Goal: Transaction & Acquisition: Purchase product/service

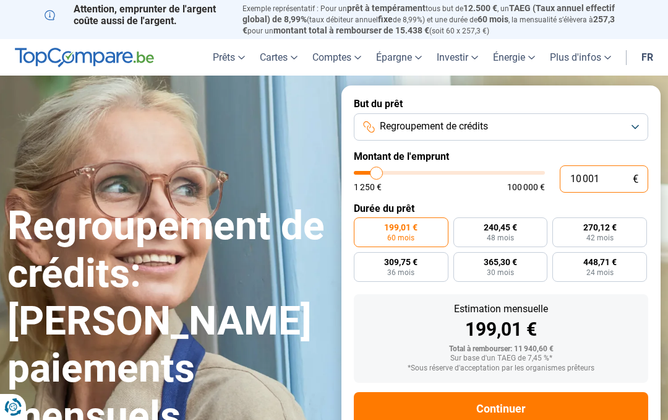
click at [597, 177] on input "10 001" at bounding box center [604, 178] width 89 height 27
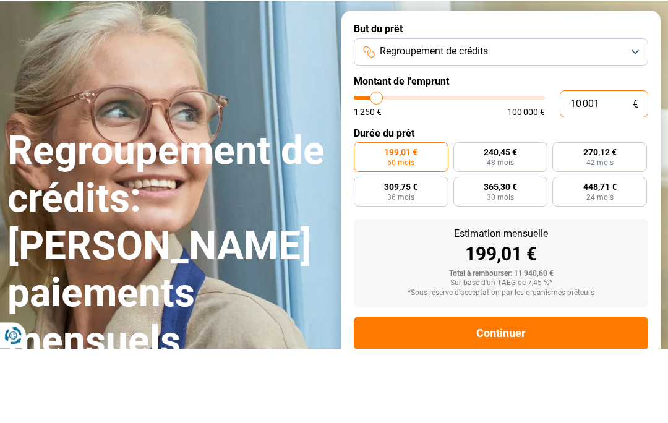
type input "1 000"
type input "1250"
type input "100"
type input "1250"
type input "10"
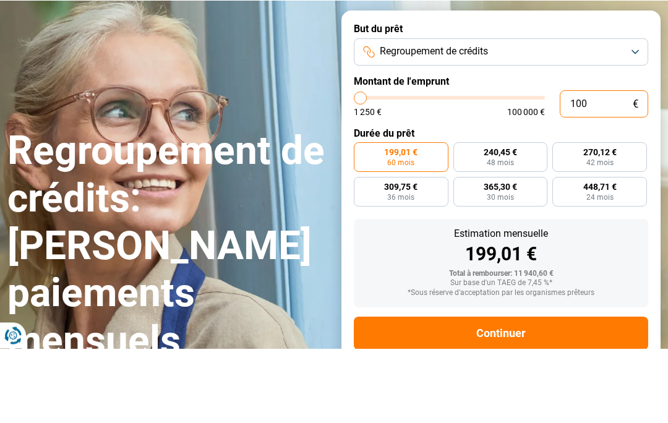
type input "1250"
type input "1"
type input "1250"
type input "0"
type input "1250"
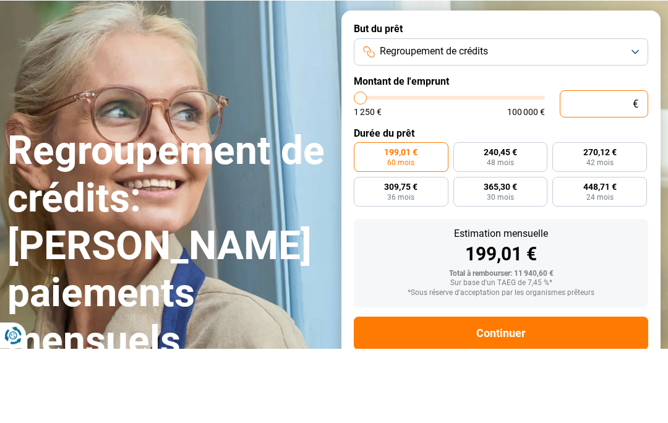
type input "4"
type input "1250"
type input "40"
type input "1250"
type input "400"
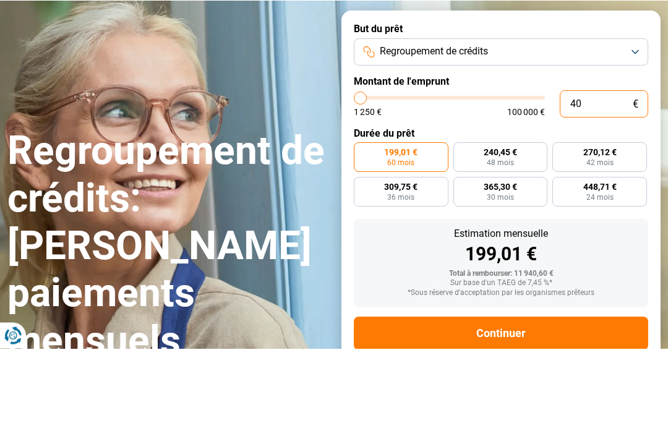
type input "1250"
type input "4 000"
type input "4000"
radio input "true"
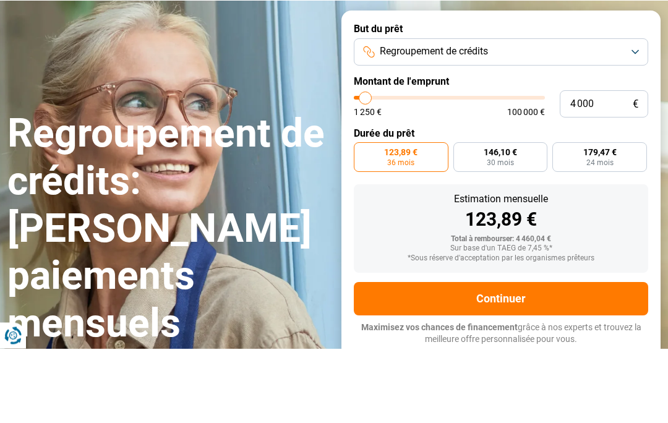
click at [545, 85] on form "But du prêt Regroupement de crédits Montant de l'emprunt 4 000 € 1 250 € 100 00…" at bounding box center [501, 258] width 319 height 347
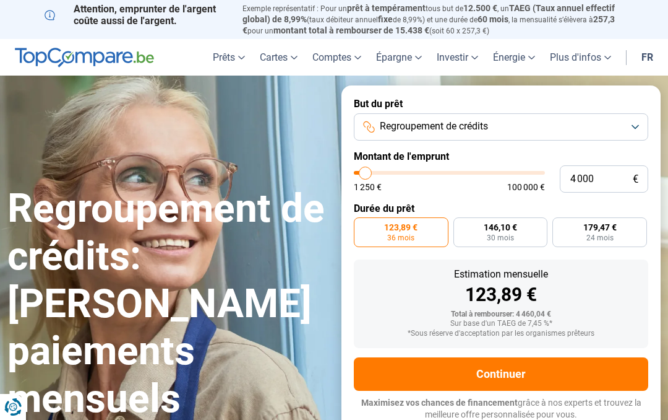
click at [603, 126] on button "Regroupement de crédits" at bounding box center [501, 126] width 295 height 27
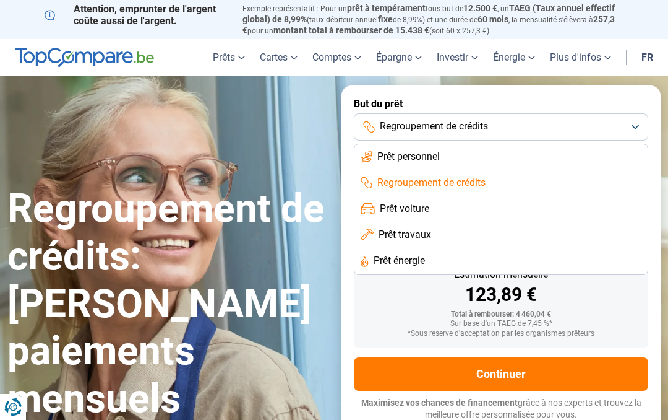
click at [546, 156] on li "Prêt personnel" at bounding box center [501, 157] width 281 height 26
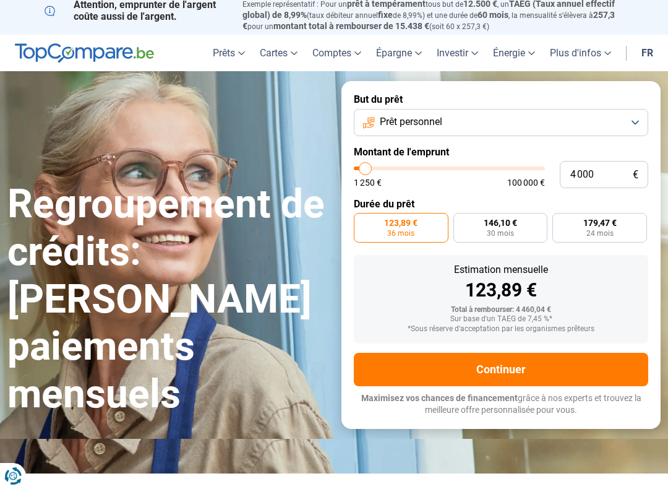
scroll to position [3, 0]
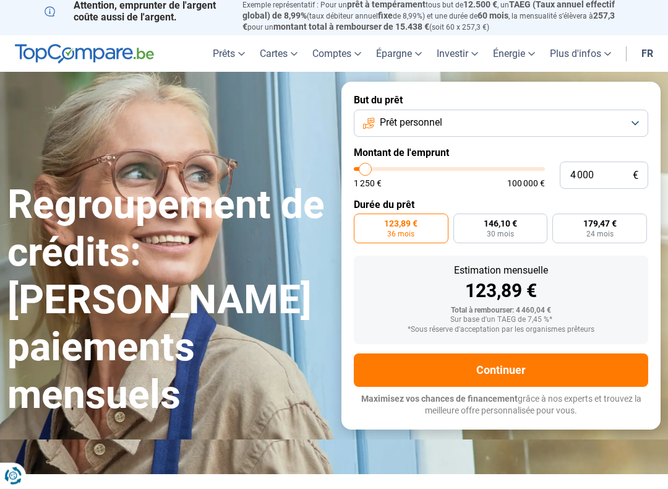
click at [516, 226] on label "146,10 € 30 mois" at bounding box center [501, 229] width 95 height 30
click at [462, 222] on input "146,10 € 30 mois" at bounding box center [458, 218] width 8 height 8
radio input "true"
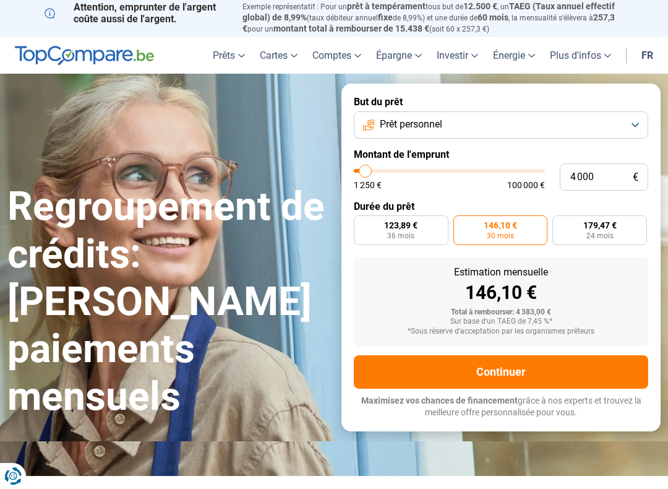
scroll to position [0, 0]
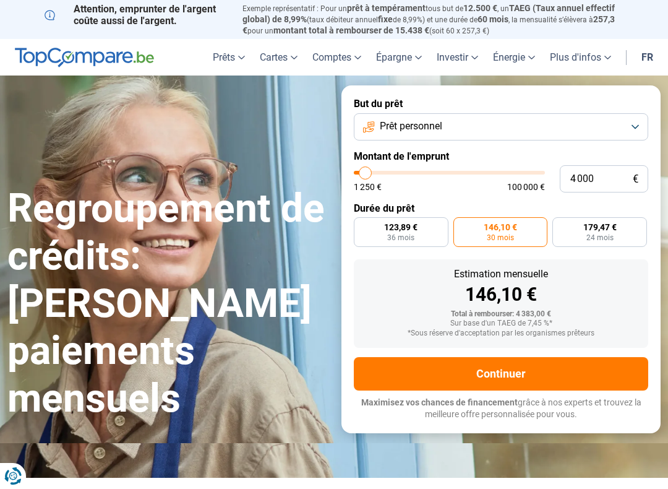
click at [411, 234] on span "36 mois" at bounding box center [400, 237] width 27 height 7
click at [362, 225] on input "123,89 € 36 mois" at bounding box center [358, 221] width 8 height 8
radio input "true"
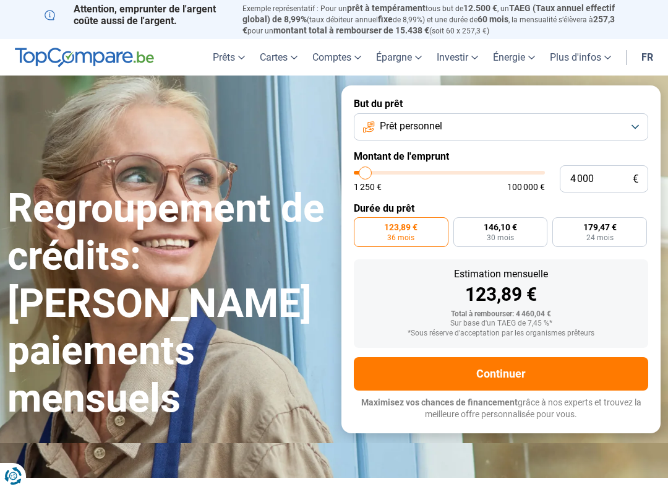
click at [620, 236] on label "179,47 € 24 mois" at bounding box center [600, 232] width 95 height 30
click at [561, 225] on input "179,47 € 24 mois" at bounding box center [557, 221] width 8 height 8
radio input "true"
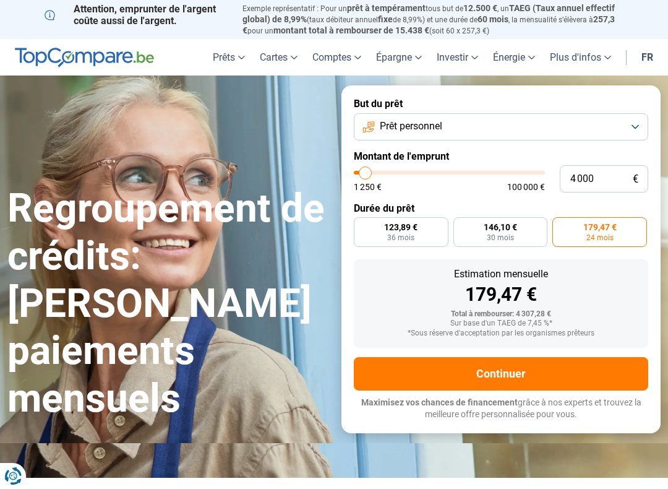
click at [519, 230] on label "146,10 € 30 mois" at bounding box center [501, 232] width 95 height 30
click at [462, 225] on input "146,10 € 30 mois" at bounding box center [458, 221] width 8 height 8
radio input "true"
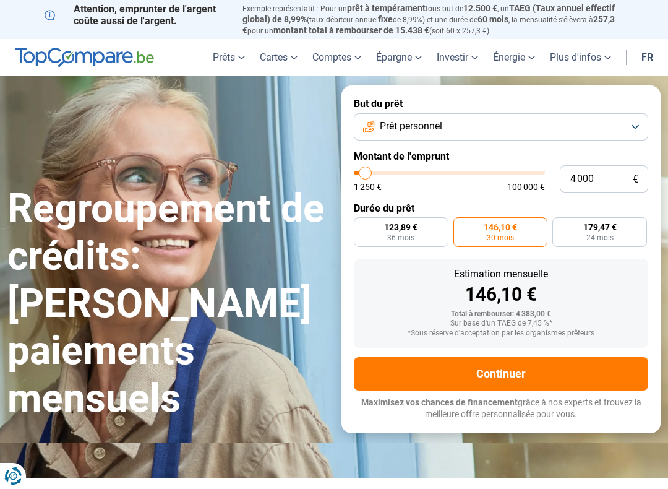
click at [539, 365] on button "Continuer" at bounding box center [501, 373] width 295 height 33
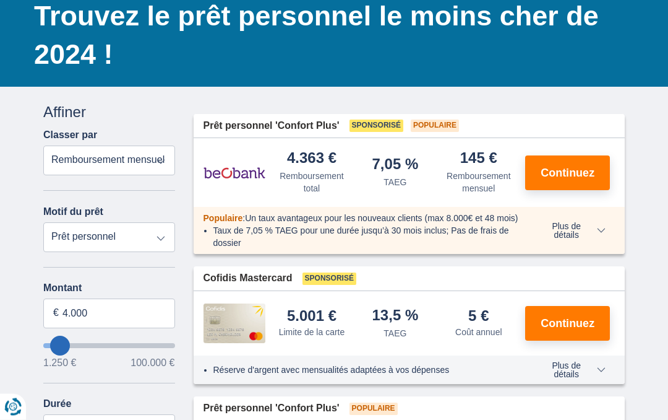
scroll to position [93, 0]
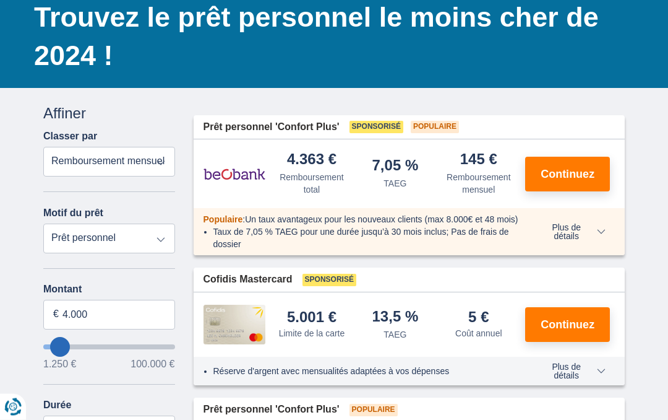
click at [579, 177] on span "Continuez" at bounding box center [568, 174] width 54 height 11
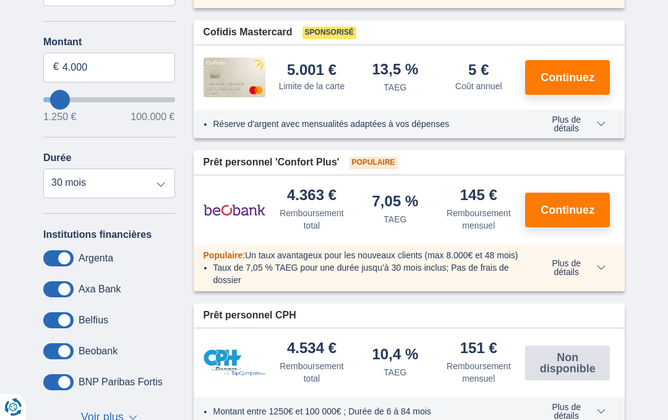
scroll to position [340, 0]
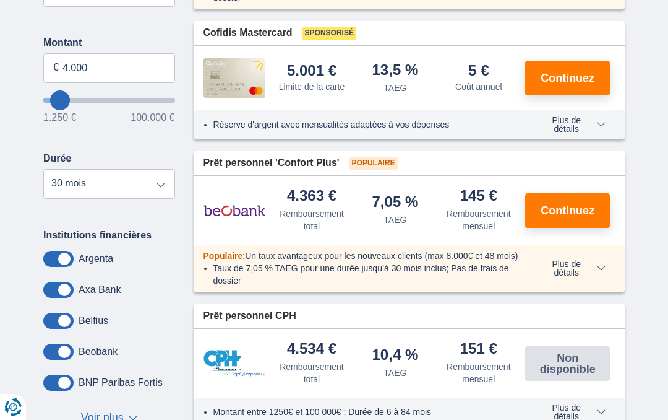
click at [574, 216] on span "Continuez" at bounding box center [568, 210] width 54 height 11
